Goal: Transaction & Acquisition: Obtain resource

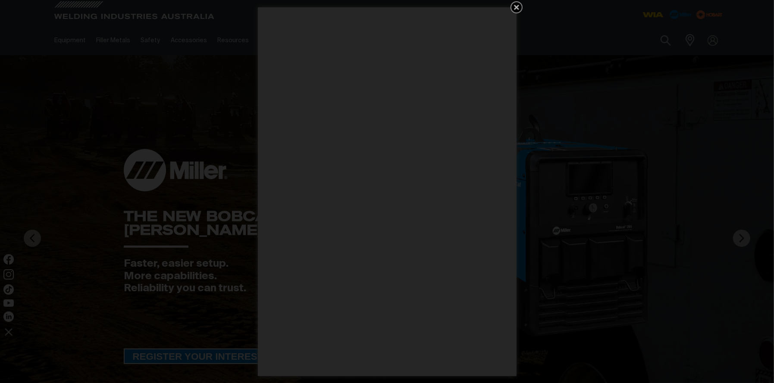
click at [511, 7] on icon "Get 5 WIA Welding Guides Free!" at bounding box center [516, 7] width 10 height 10
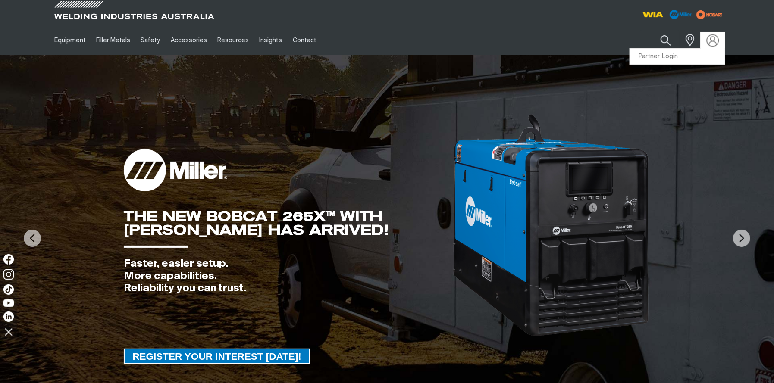
click at [713, 39] on img at bounding box center [712, 40] width 13 height 13
click at [694, 59] on link "Partner Login" at bounding box center [677, 57] width 95 height 16
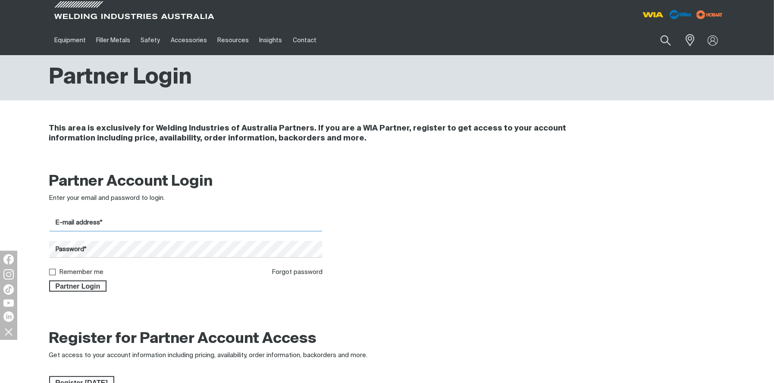
type input "[EMAIL_ADDRESS][DOMAIN_NAME]"
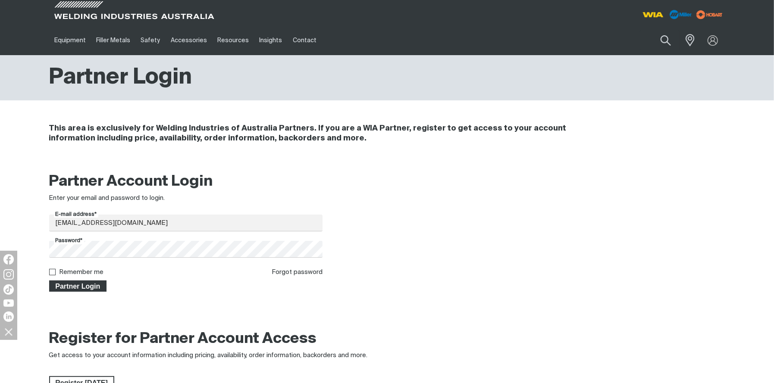
click at [74, 286] on span "Partner Login" at bounding box center [78, 286] width 56 height 11
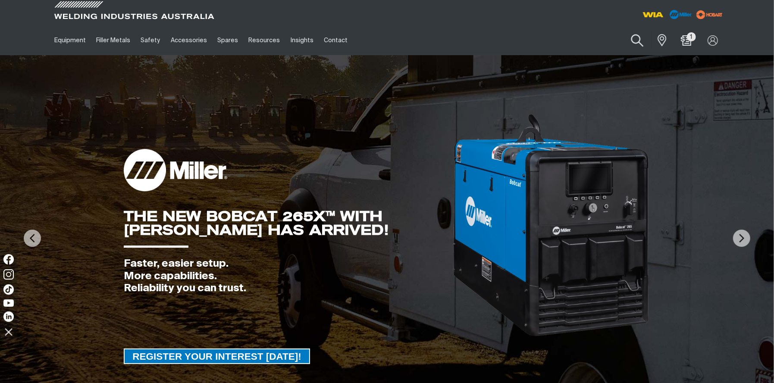
click at [635, 41] on button "Search products" at bounding box center [637, 40] width 35 height 25
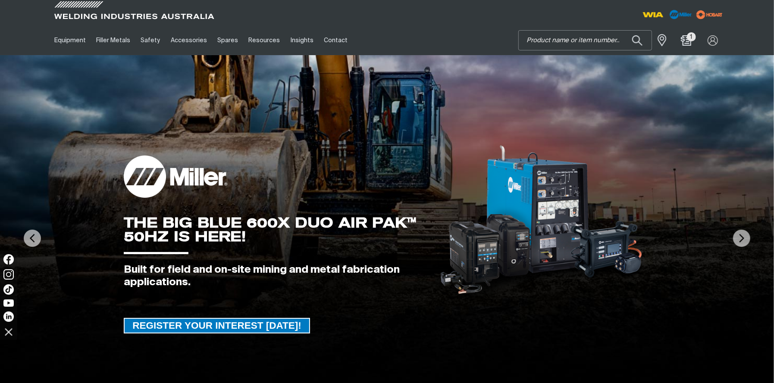
click at [564, 37] on input "Search" at bounding box center [585, 40] width 133 height 19
paste input "MR207203"
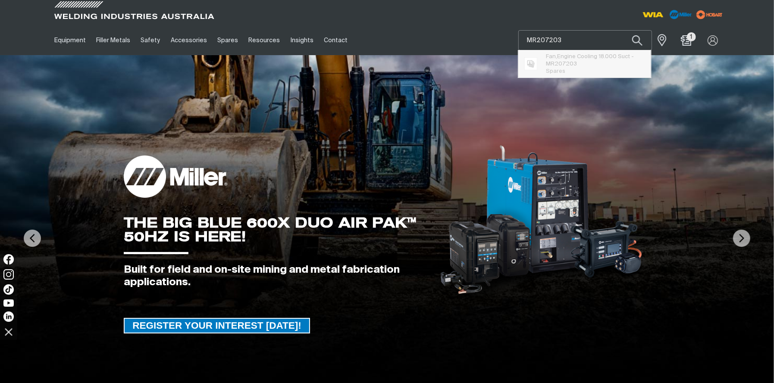
type input "MR207203"
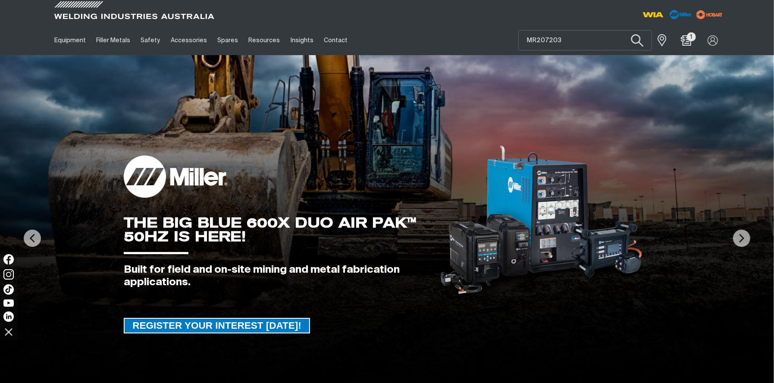
click at [640, 40] on button "Search products" at bounding box center [637, 40] width 35 height 25
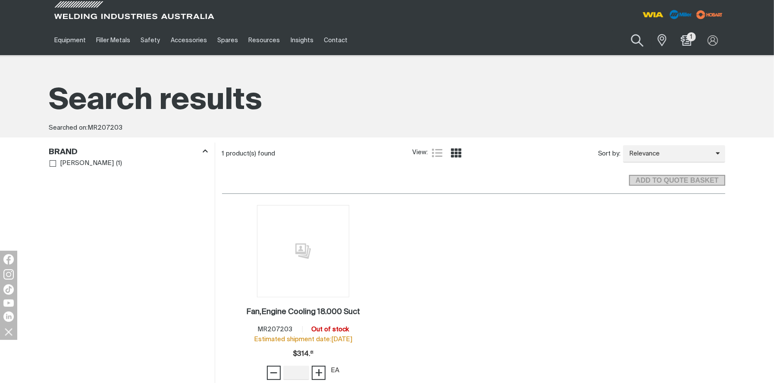
click at [638, 40] on button "Search products" at bounding box center [637, 40] width 35 height 25
click at [572, 41] on input "MR207203" at bounding box center [585, 40] width 133 height 19
drag, startPoint x: 580, startPoint y: 39, endPoint x: 508, endPoint y: 33, distance: 72.2
click at [508, 33] on div "Equipment Stick Welders TIG Welders MIG Welders Multi-Process Welders Engine Dr…" at bounding box center [387, 40] width 676 height 30
paste input "239501"
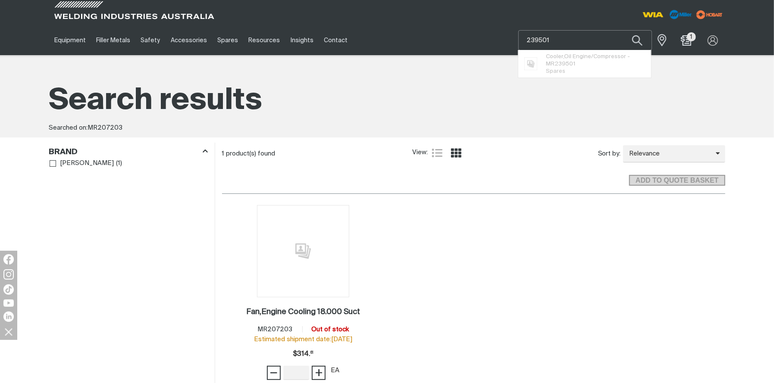
click at [525, 37] on input "239501" at bounding box center [585, 40] width 133 height 19
type input "mr239501"
click at [622, 30] on button "Search products" at bounding box center [636, 40] width 29 height 20
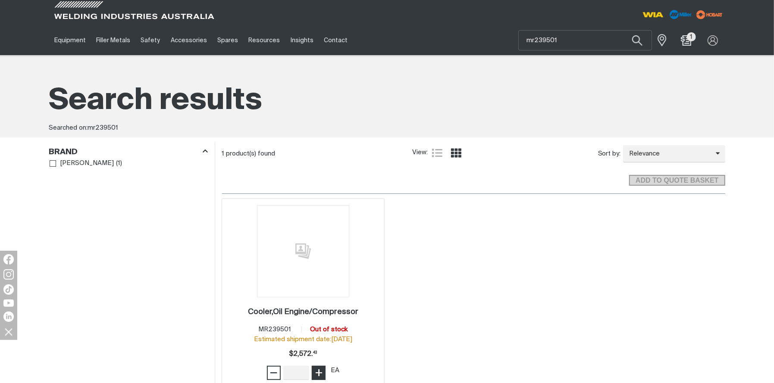
type input "1"
click at [324, 375] on button "+" at bounding box center [319, 373] width 14 height 14
click at [678, 184] on span "ADD TO QUOTE BASKET" at bounding box center [677, 180] width 94 height 11
click at [575, 40] on input "mr239501" at bounding box center [585, 40] width 133 height 19
drag, startPoint x: 573, startPoint y: 38, endPoint x: 436, endPoint y: 34, distance: 136.7
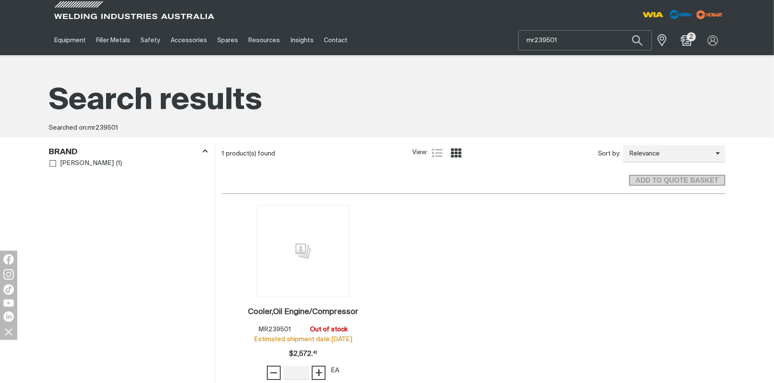
click at [436, 34] on div "Equipment Stick Welders TIG Welders MIG Welders Multi-Process Welders Engine Dr…" at bounding box center [387, 40] width 676 height 30
paste input "MR207203"
type input "MR207203"
click at [641, 41] on button "Search products" at bounding box center [637, 40] width 35 height 25
type input "1"
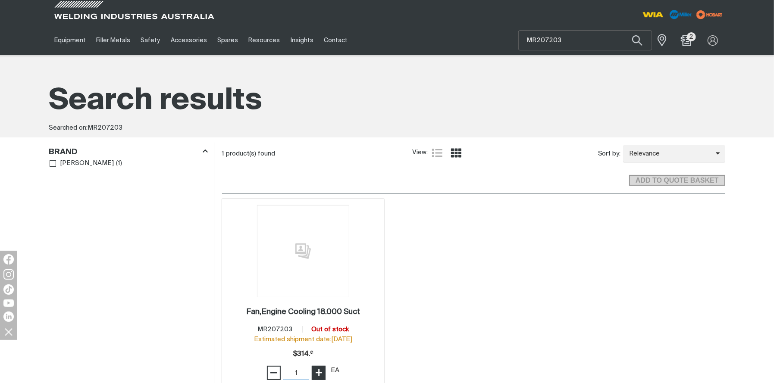
click at [318, 377] on span "+" at bounding box center [319, 373] width 8 height 15
click at [666, 178] on span "ADD TO QUOTE BASKET" at bounding box center [677, 180] width 94 height 11
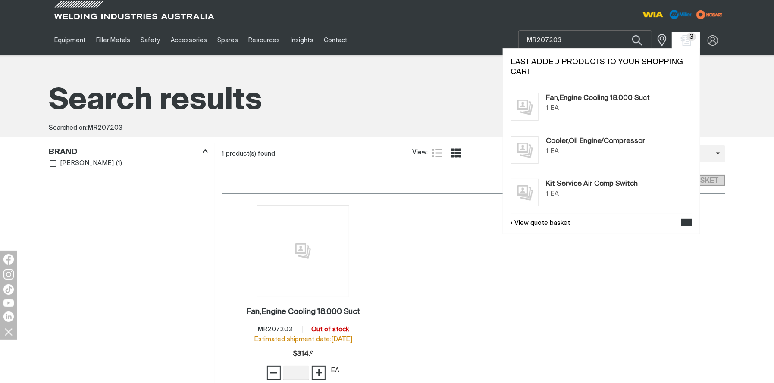
click at [556, 138] on link "Cooler,Oil Engine/Compressor" at bounding box center [596, 141] width 100 height 10
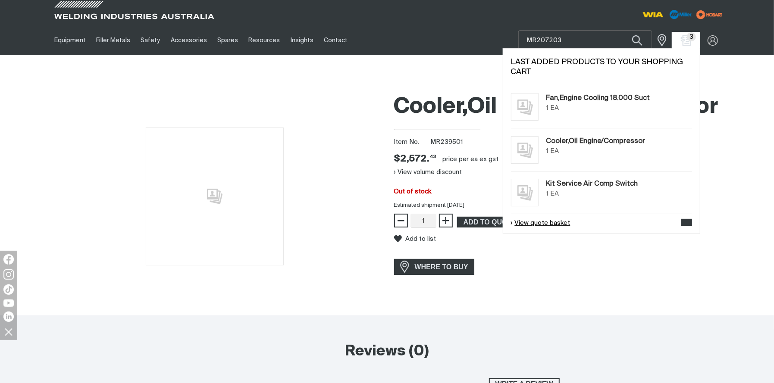
click at [544, 222] on link "View quote basket" at bounding box center [540, 224] width 59 height 10
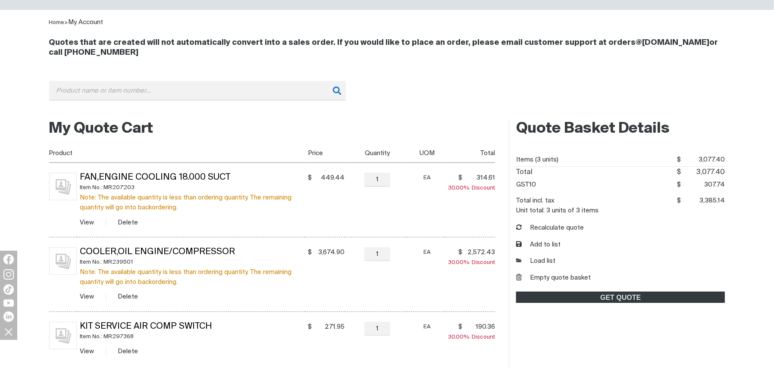
scroll to position [96, 0]
